Goal: Task Accomplishment & Management: Use online tool/utility

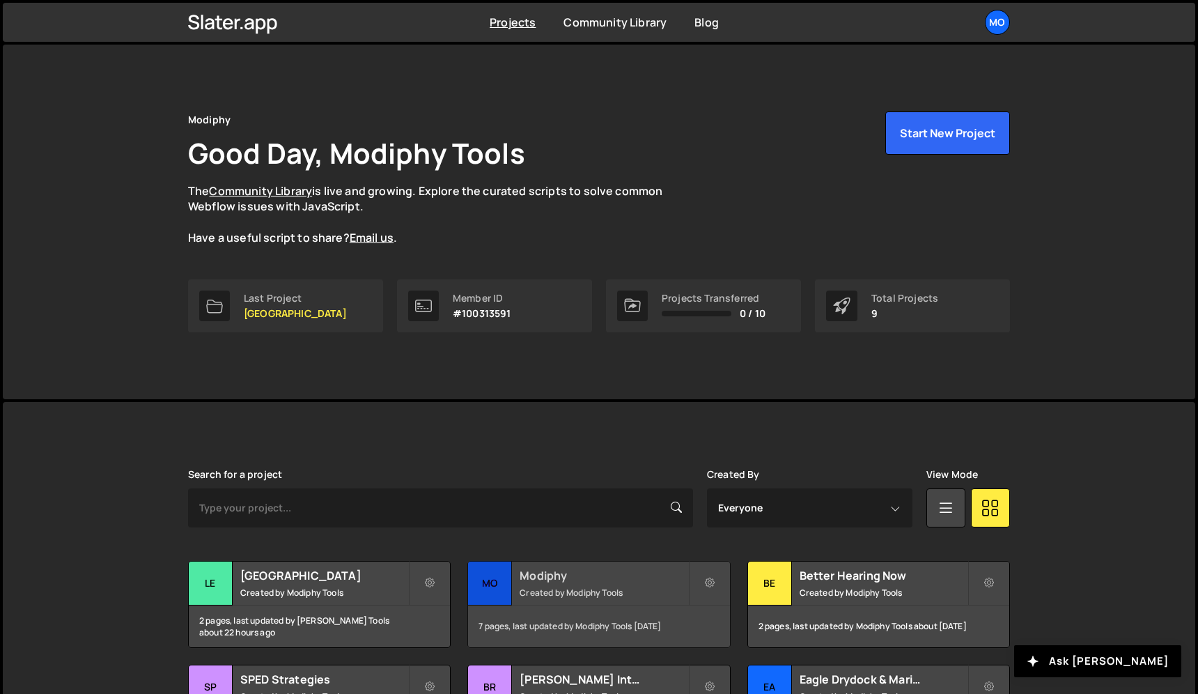
click at [539, 580] on h2 "Modiphy" at bounding box center [603, 575] width 168 height 15
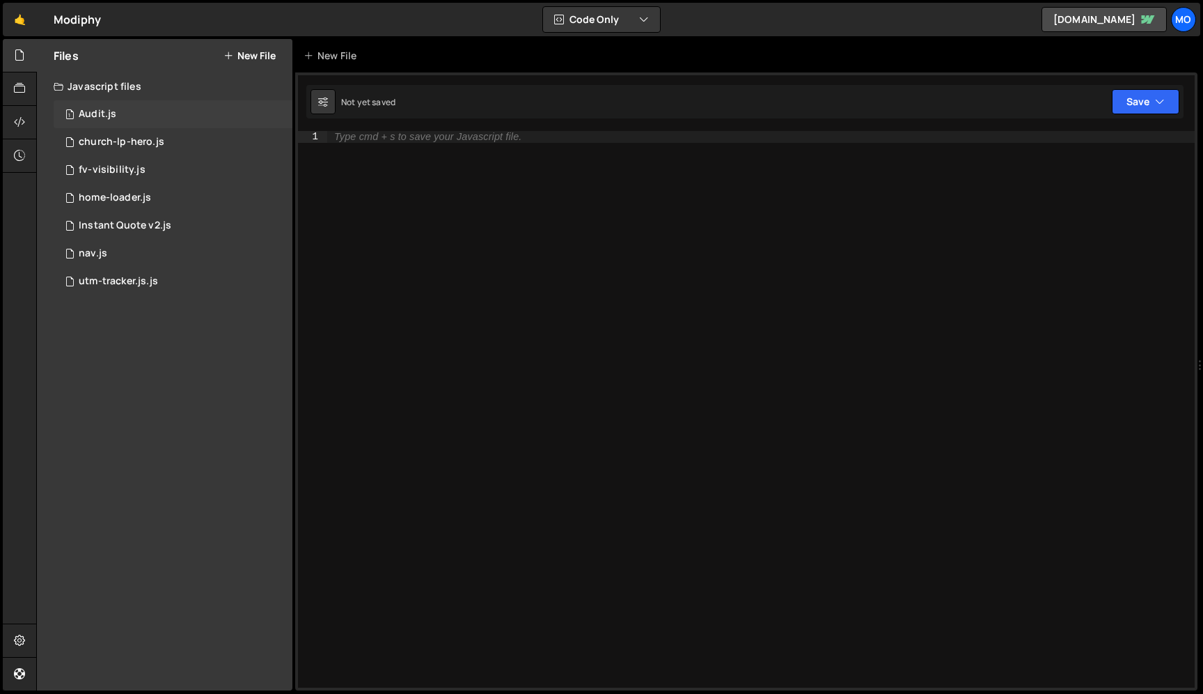
click at [151, 116] on div "1 Audit.js 0" at bounding box center [173, 114] width 239 height 28
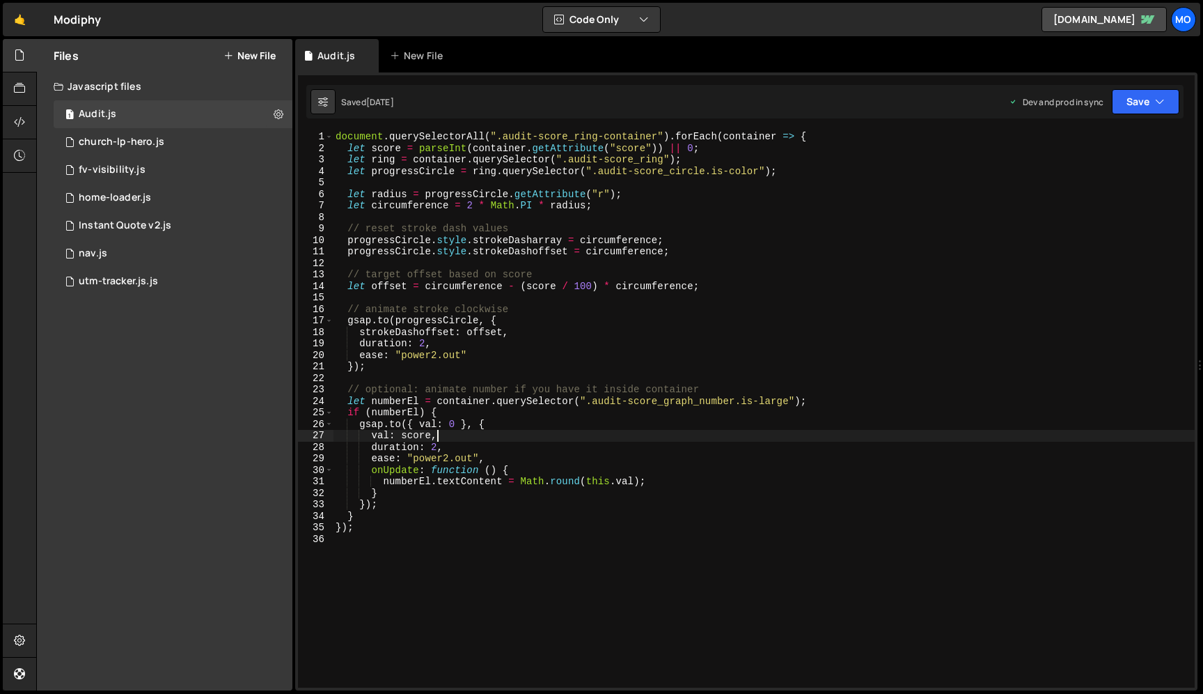
click at [503, 437] on div "document . querySelectorAll ( ".audit-score_ring-container" ) . forEach ( conta…" at bounding box center [764, 420] width 862 height 579
click at [792, 165] on div "document . querySelectorAll ( ".audit-score_ring-container" ) . forEach ( conta…" at bounding box center [764, 420] width 862 height 579
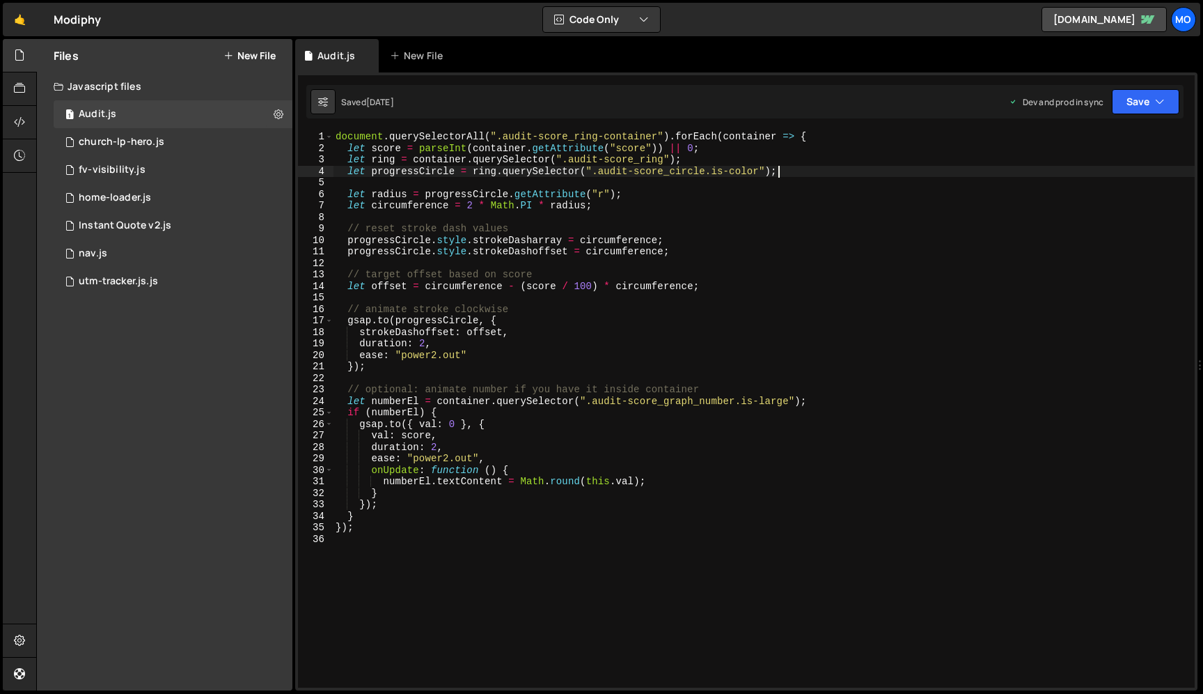
click at [795, 174] on div "document . querySelectorAll ( ".audit-score_ring-container" ) . forEach ( conta…" at bounding box center [764, 420] width 862 height 579
type textarea "let progressCircle = ring.querySelector(".audit-score_circle.is-color");"
click at [139, 143] on div "church-lp-hero.js" at bounding box center [122, 142] width 86 height 13
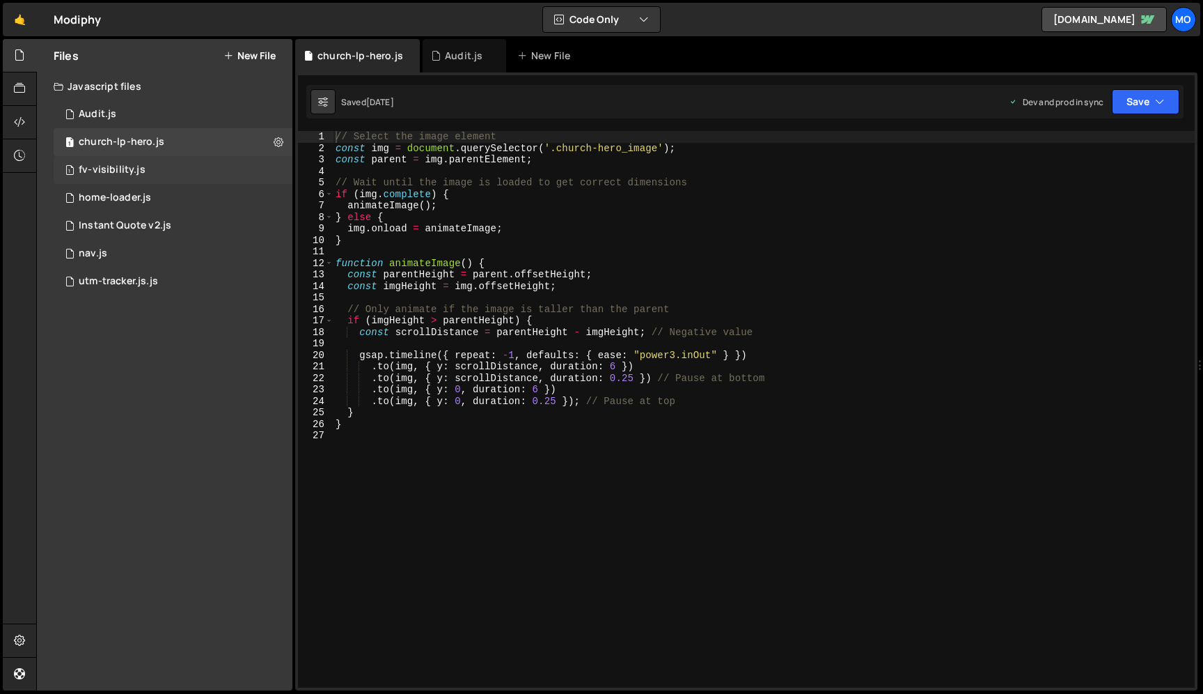
scroll to position [1205, 0]
click at [139, 171] on div "fv-visibility.js" at bounding box center [112, 170] width 67 height 13
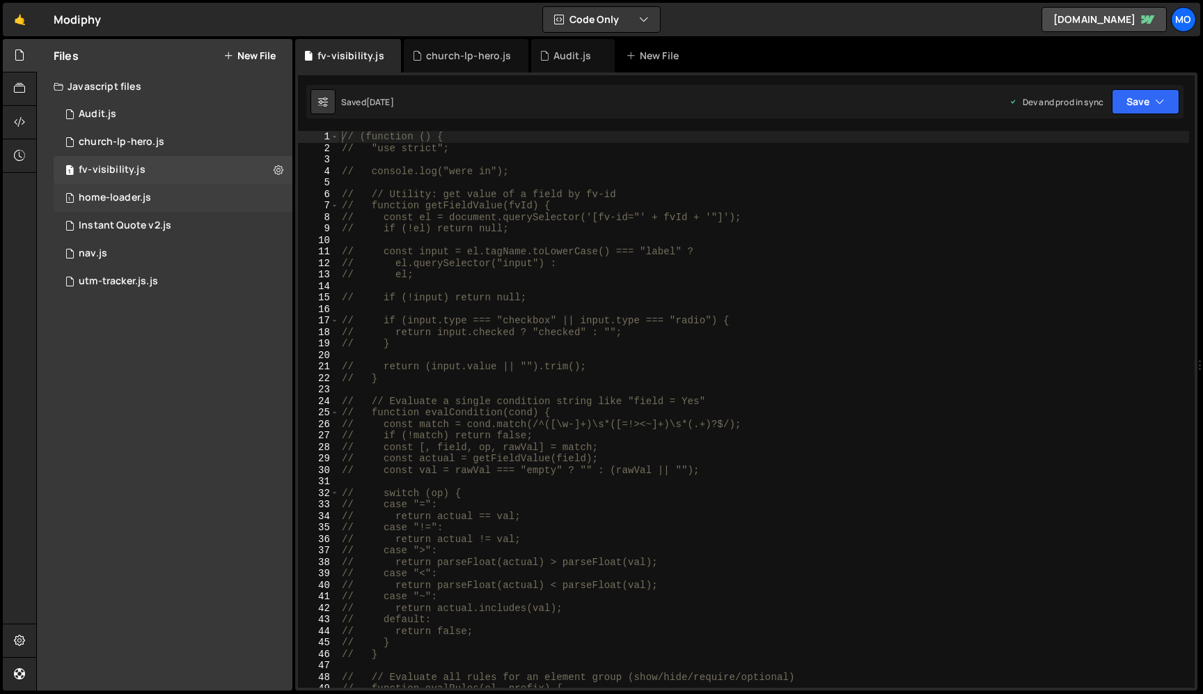
click at [143, 192] on div "home-loader.js" at bounding box center [115, 197] width 72 height 13
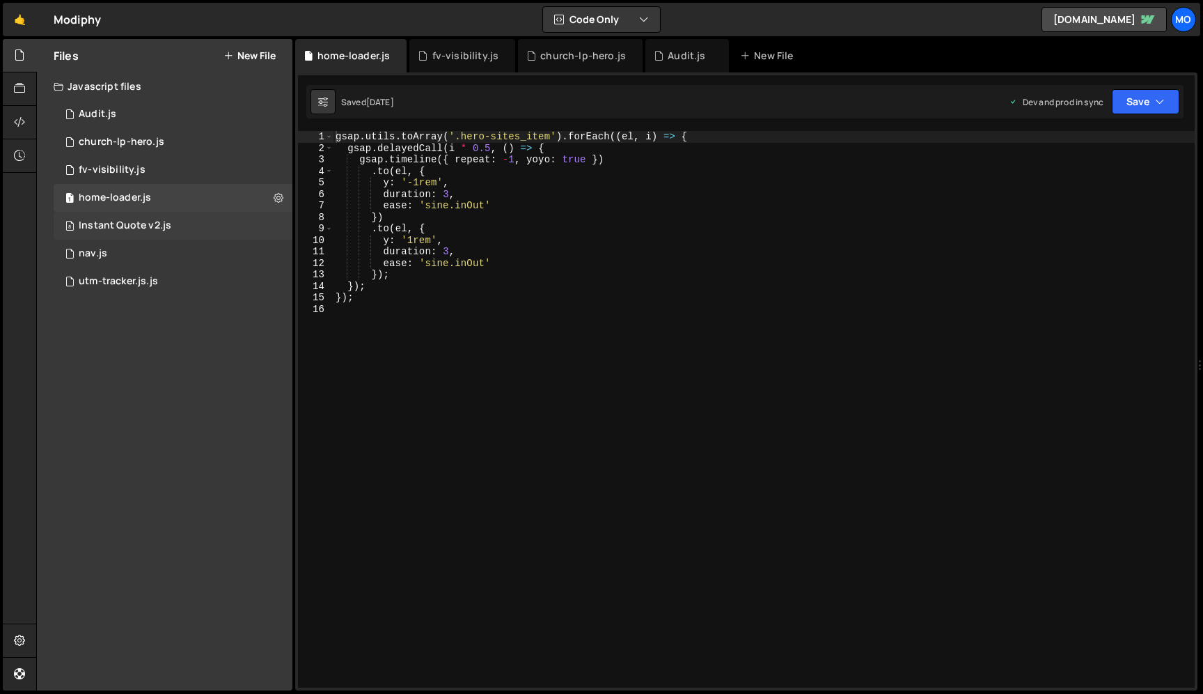
scroll to position [2916, 0]
click at [169, 230] on div "Instant Quote v2.js" at bounding box center [125, 225] width 93 height 13
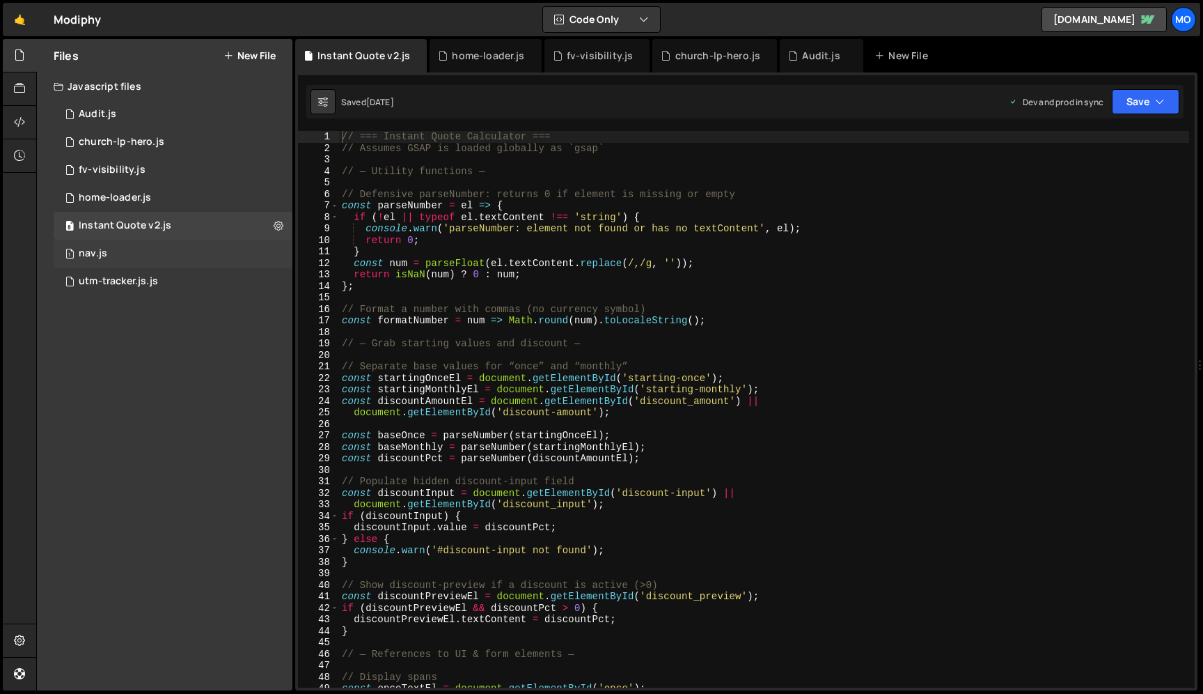
scroll to position [0, 0]
click at [138, 256] on div "1 nav.js 0" at bounding box center [173, 254] width 239 height 28
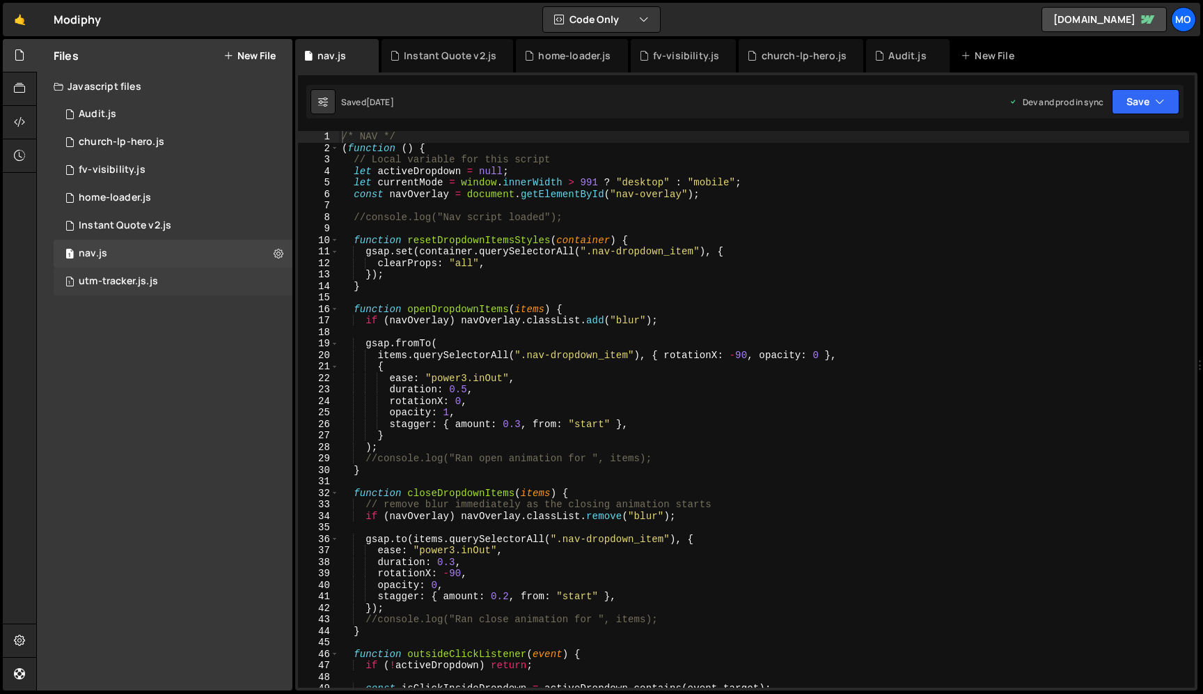
click at [137, 275] on div "utm-tracker.js.js" at bounding box center [118, 281] width 79 height 13
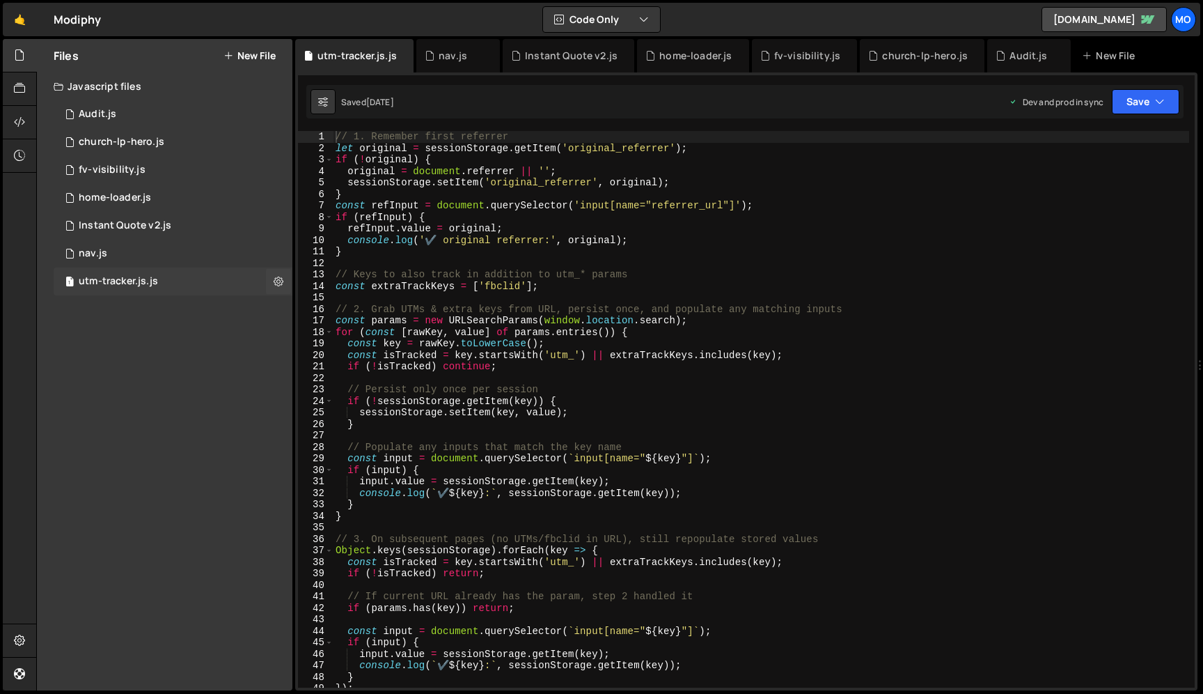
scroll to position [3190, 0]
